Goal: Task Accomplishment & Management: Use online tool/utility

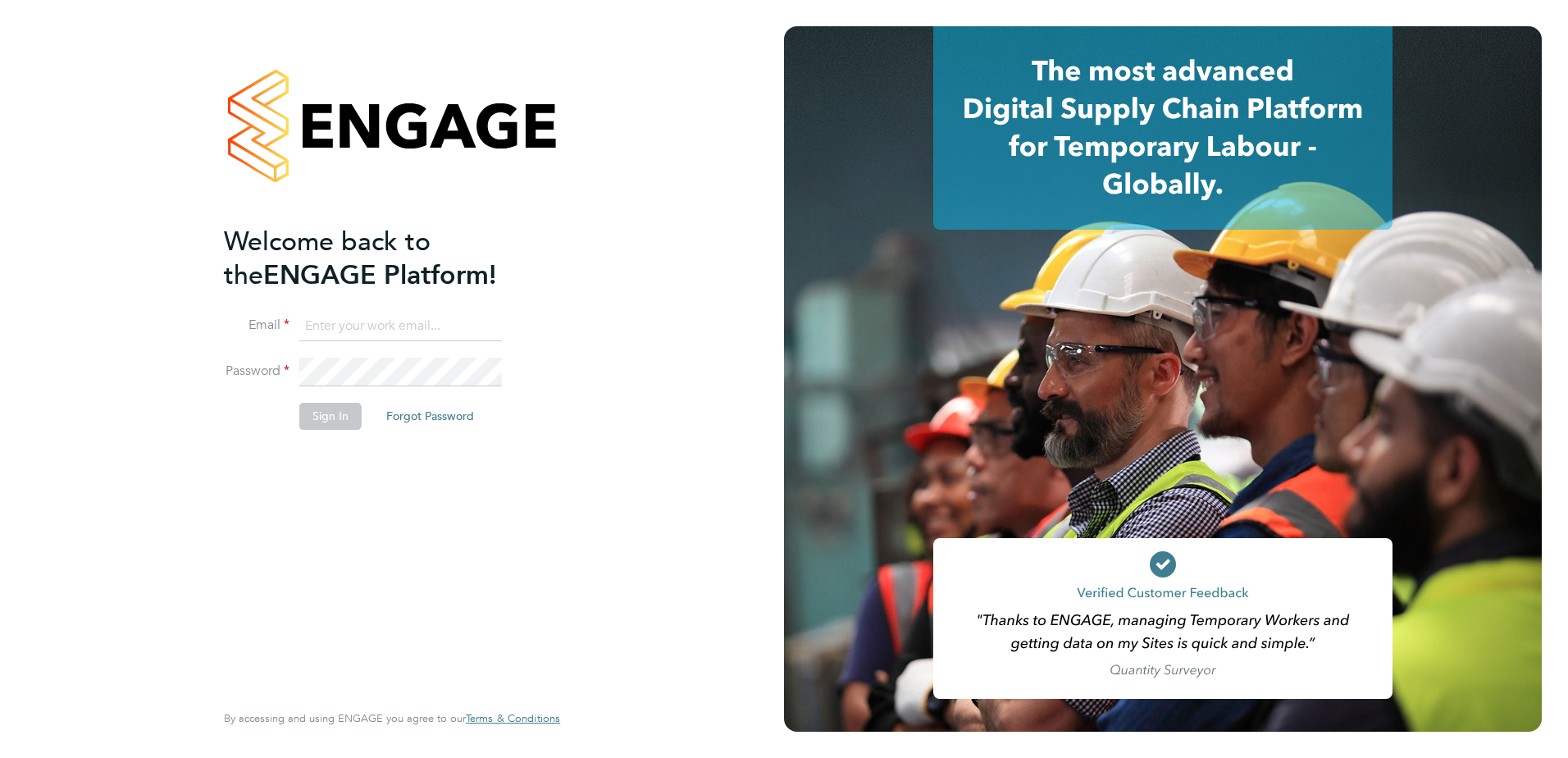
type input "[EMAIL_ADDRESS][DOMAIN_NAME]"
click at [330, 423] on button "Sign In" at bounding box center [330, 415] width 62 height 26
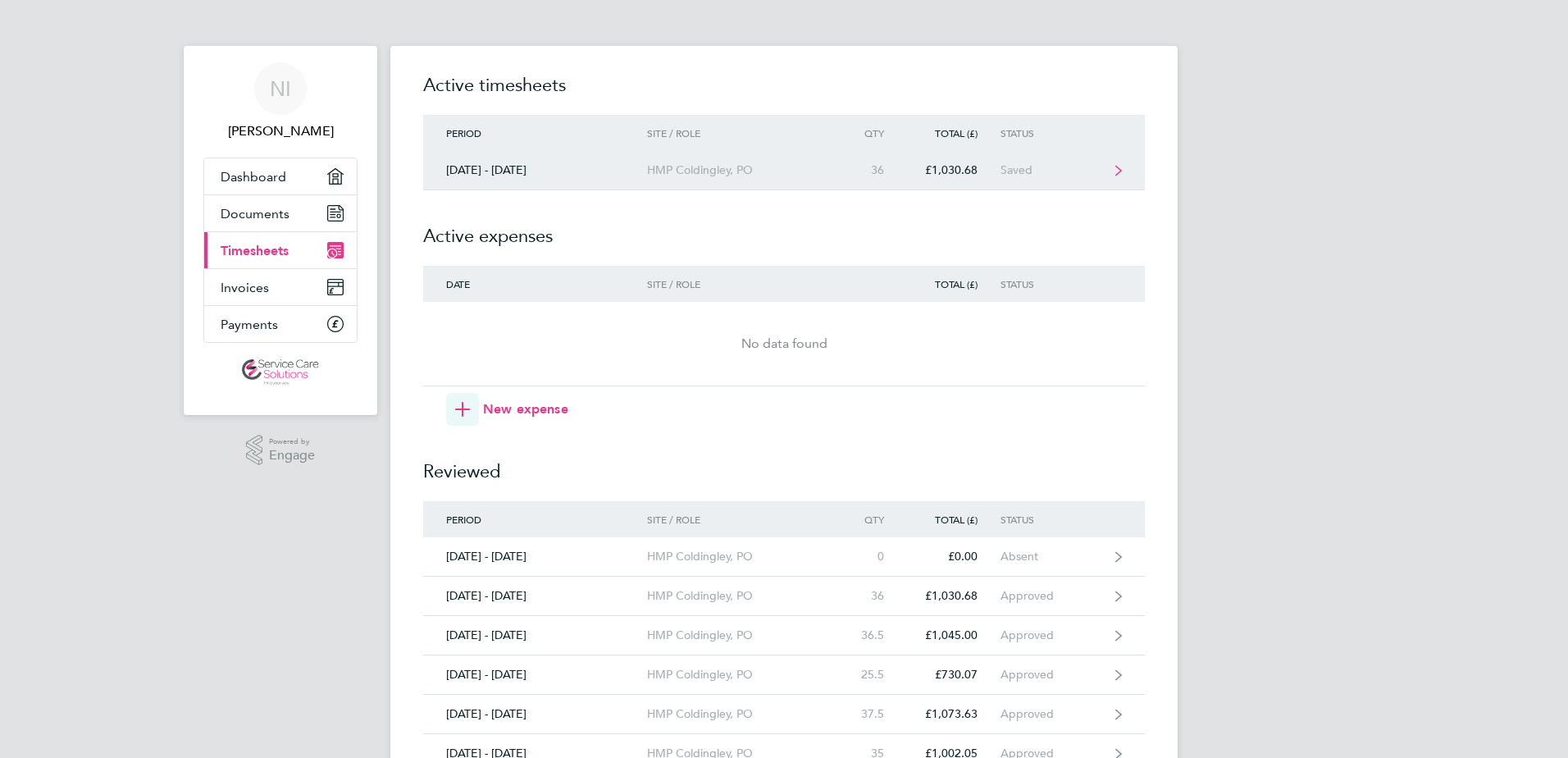
click at [765, 175] on div "HMP Coldingley, PO" at bounding box center [741, 170] width 188 height 14
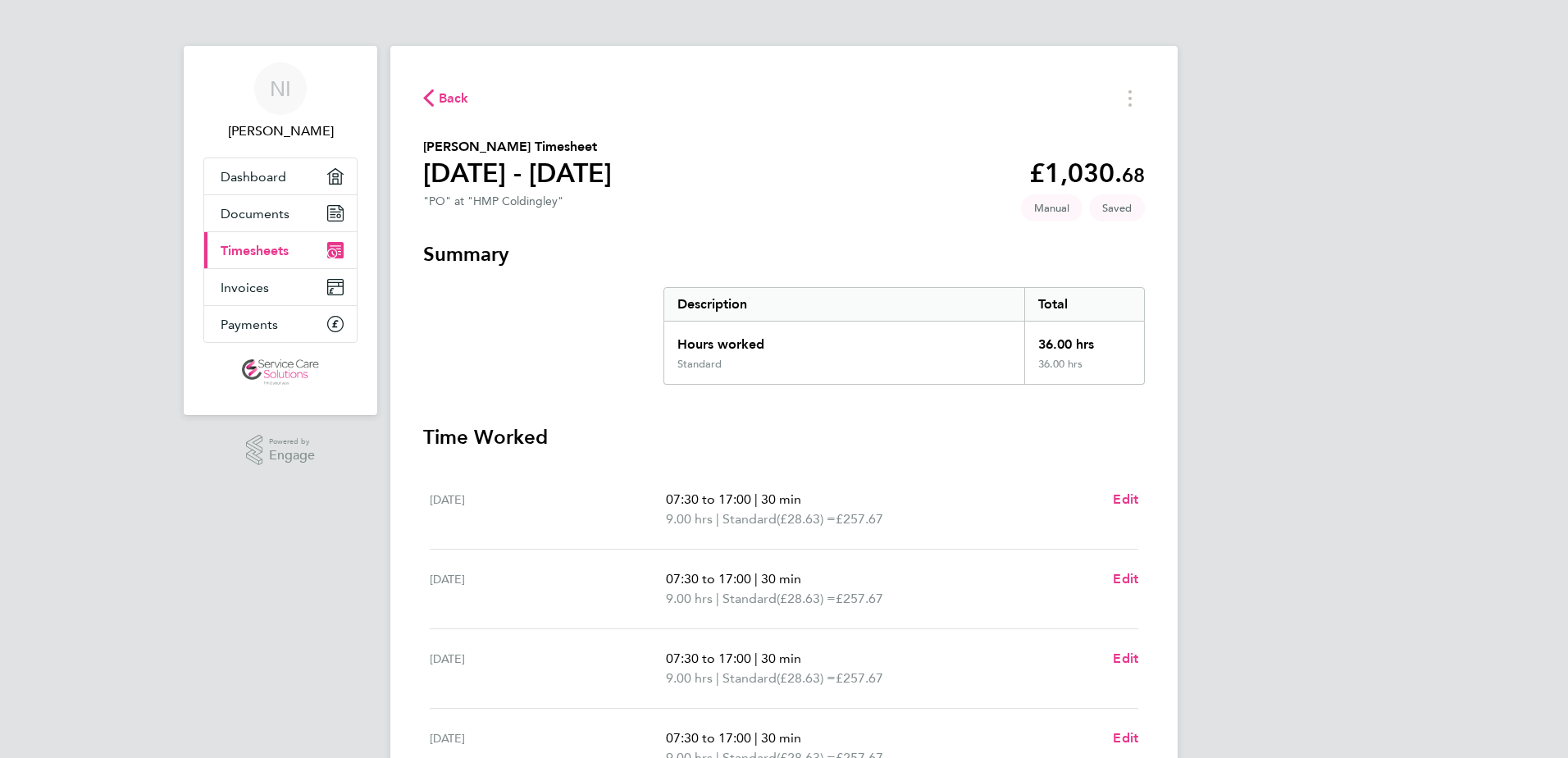
scroll to position [355, 0]
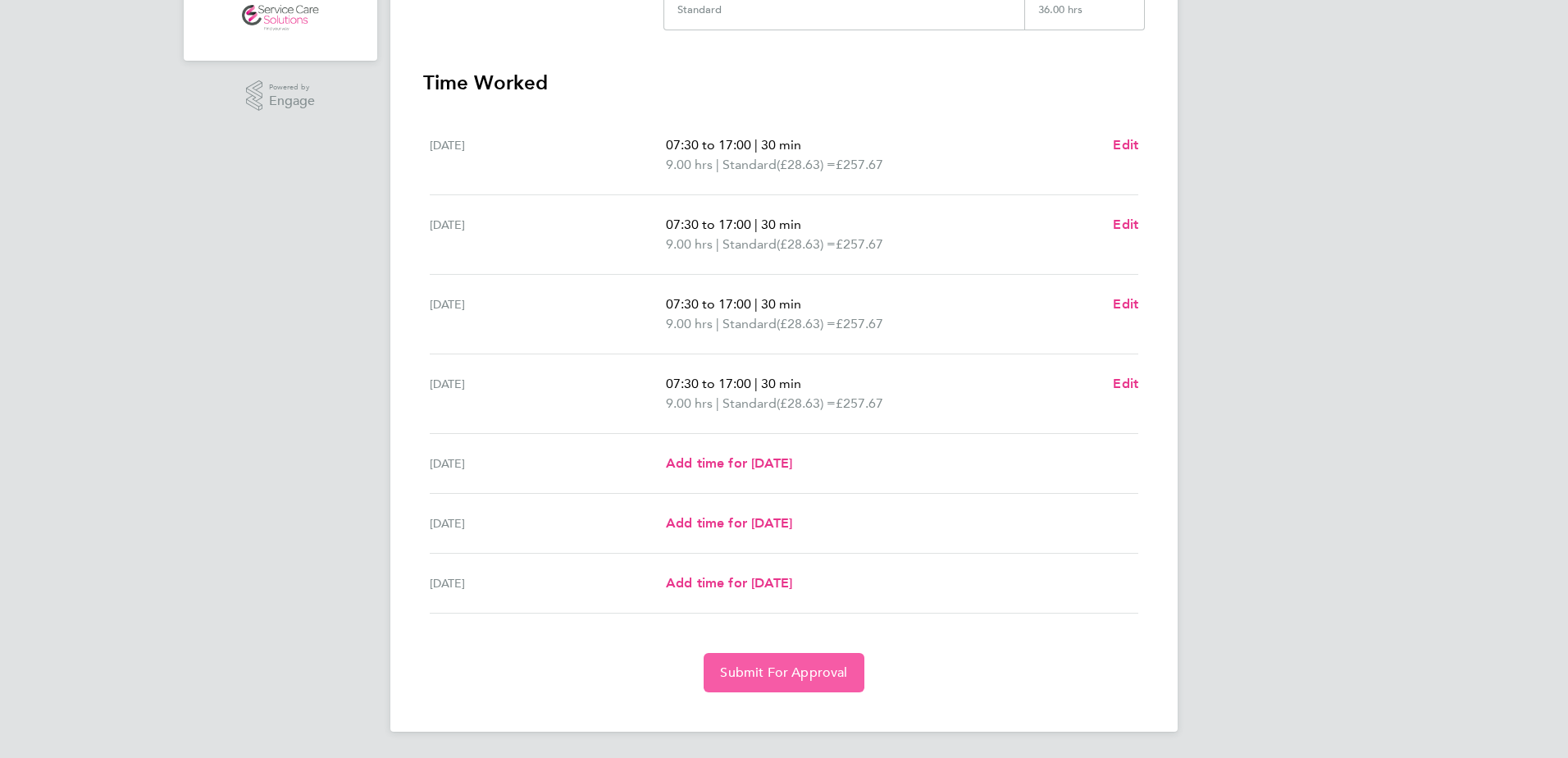
click at [784, 670] on span "Submit For Approval" at bounding box center [784, 673] width 127 height 16
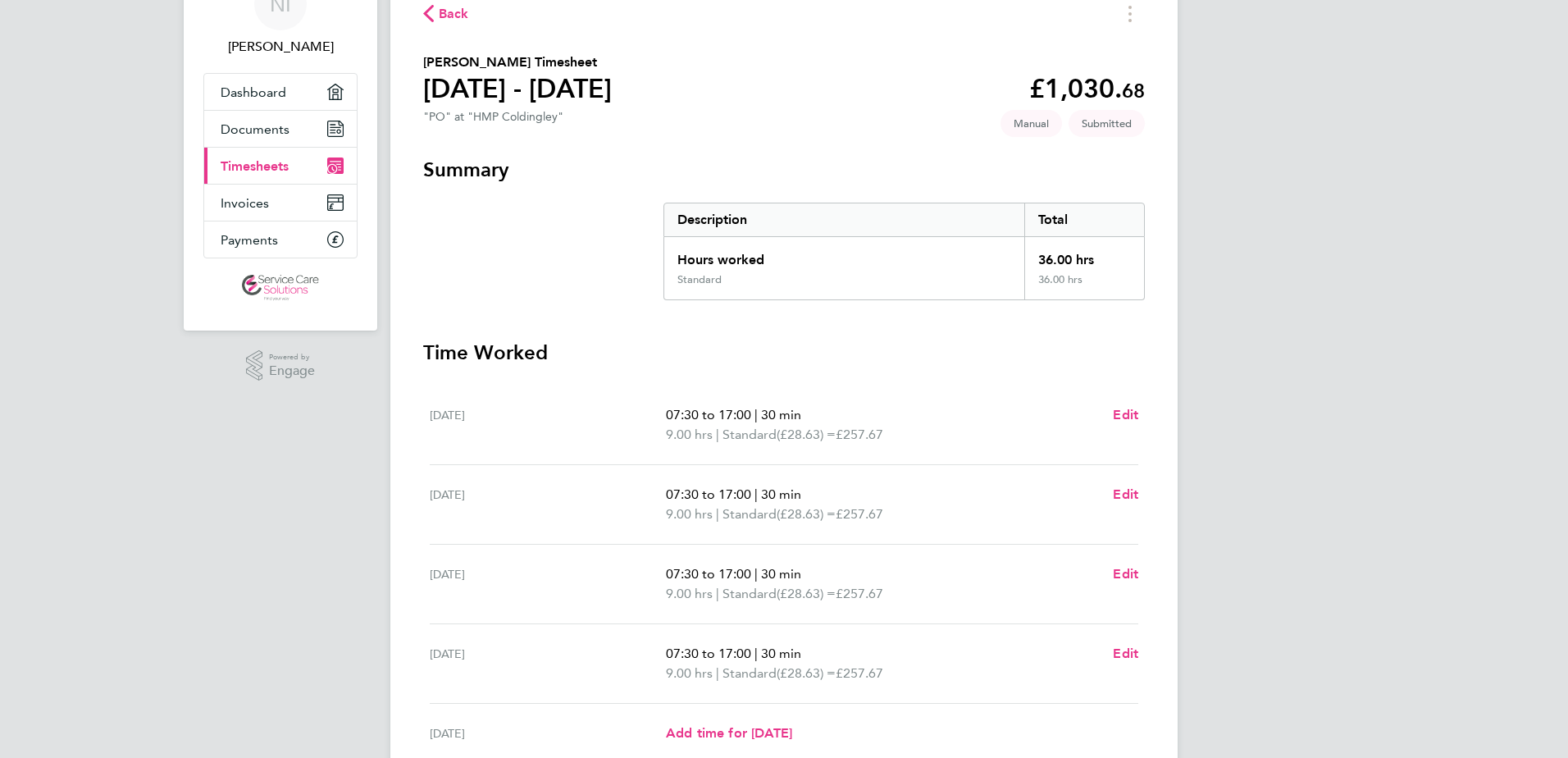
scroll to position [0, 0]
